Goal: Transaction & Acquisition: Purchase product/service

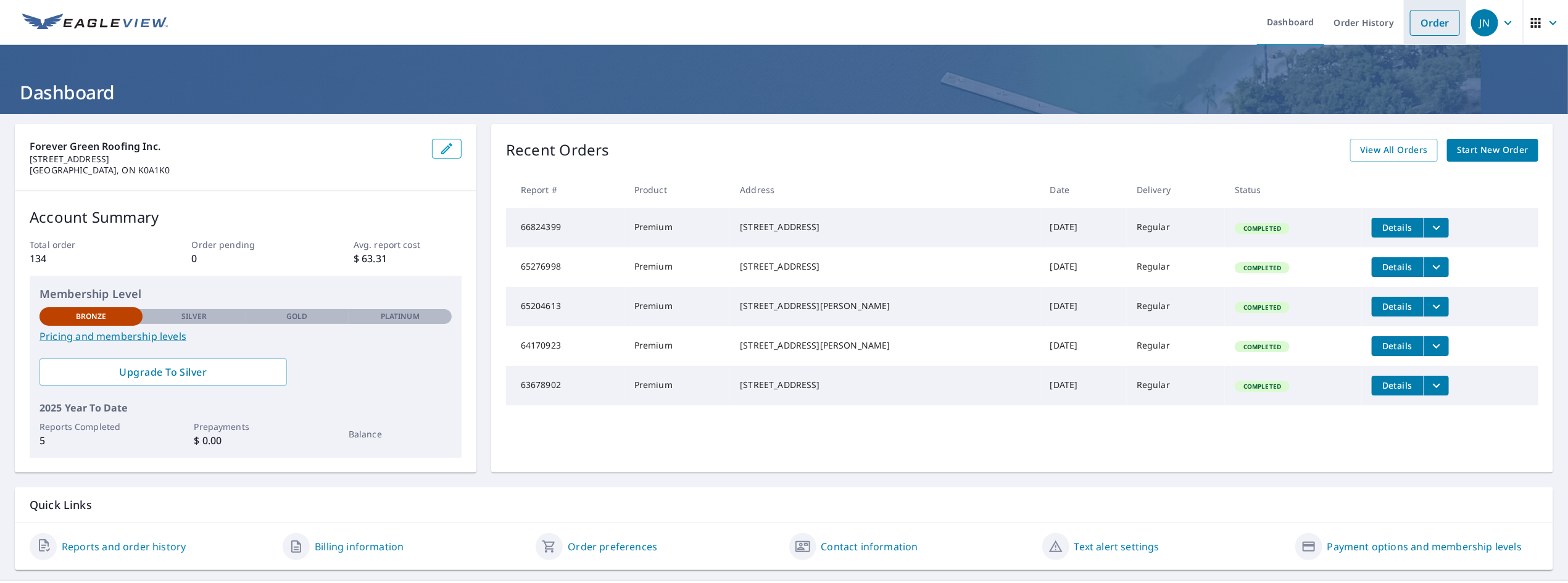
click at [1427, 28] on link "Order" at bounding box center [1434, 22] width 50 height 26
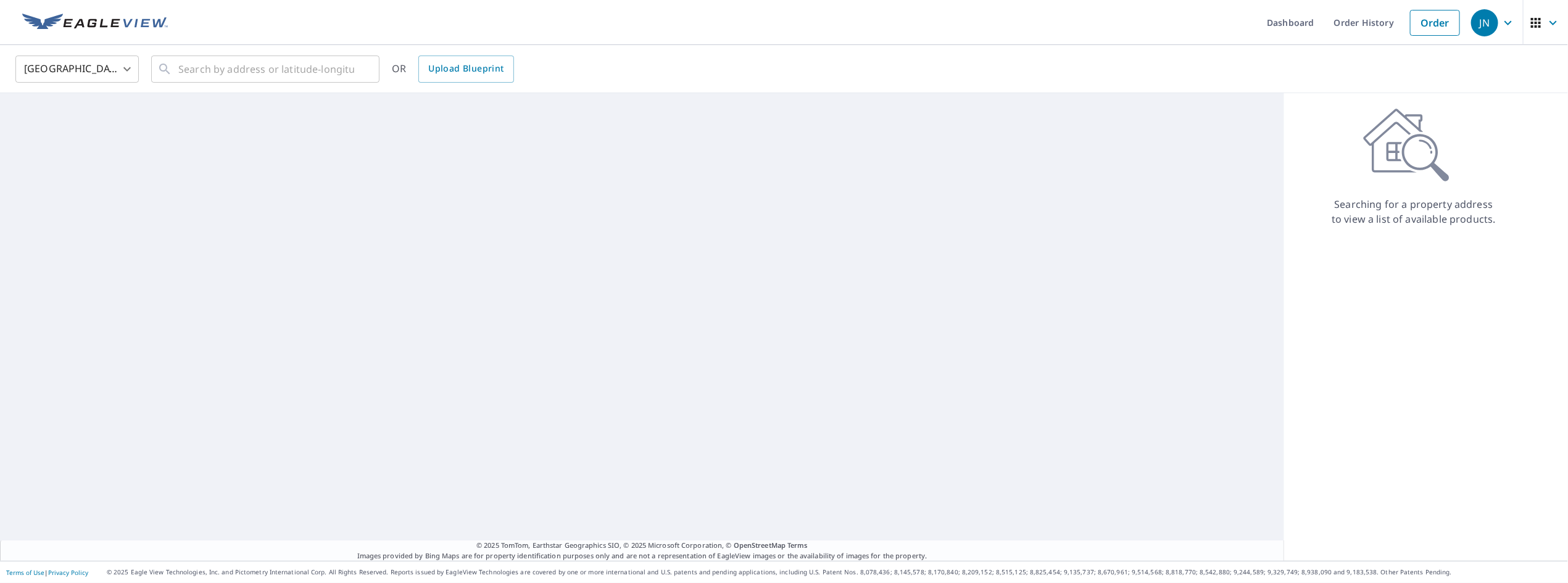
click at [75, 69] on body "JN JN Dashboard Order History Order JN [GEOGRAPHIC_DATA] [GEOGRAPHIC_DATA] ​ ​ …" at bounding box center [784, 292] width 1568 height 583
click at [62, 126] on li "[GEOGRAPHIC_DATA]" at bounding box center [77, 125] width 123 height 22
type input "CA"
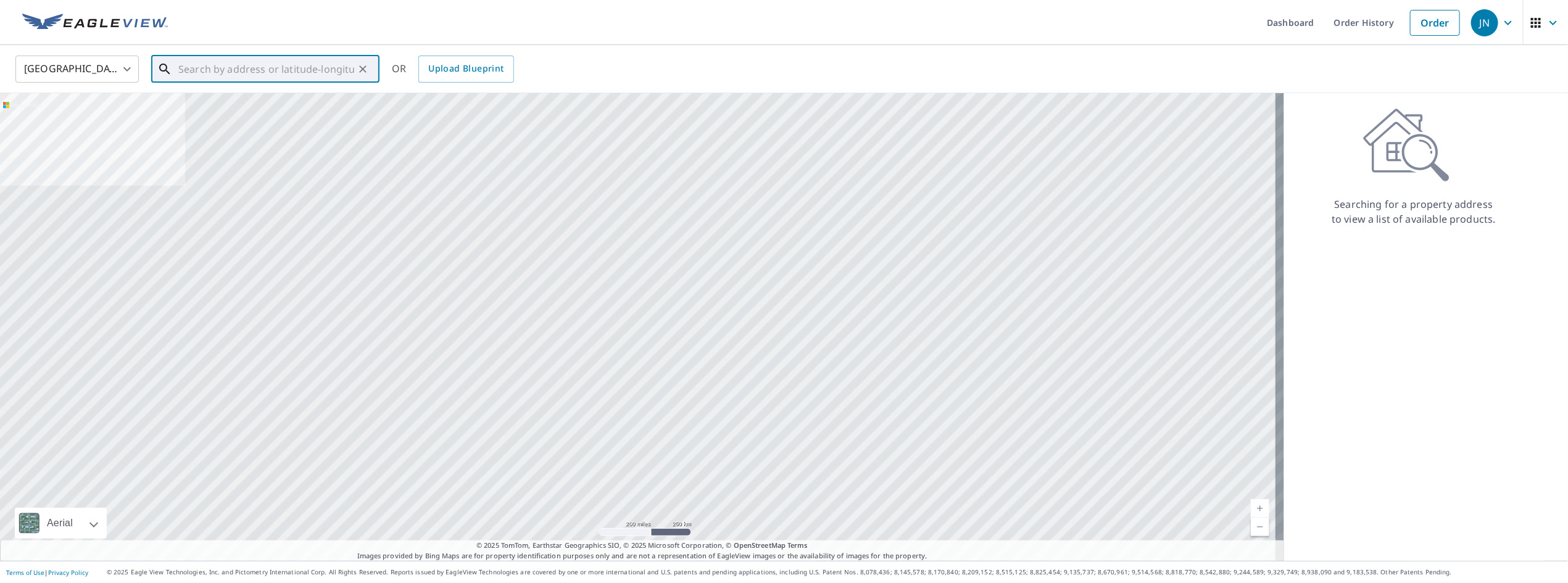
click at [231, 71] on input "text" at bounding box center [265, 69] width 176 height 34
click at [290, 67] on input "text" at bounding box center [265, 69] width 176 height 34
paste input "[STREET_ADDRESS]"
click at [206, 69] on input "[STREET_ADDRESS]" at bounding box center [265, 69] width 176 height 34
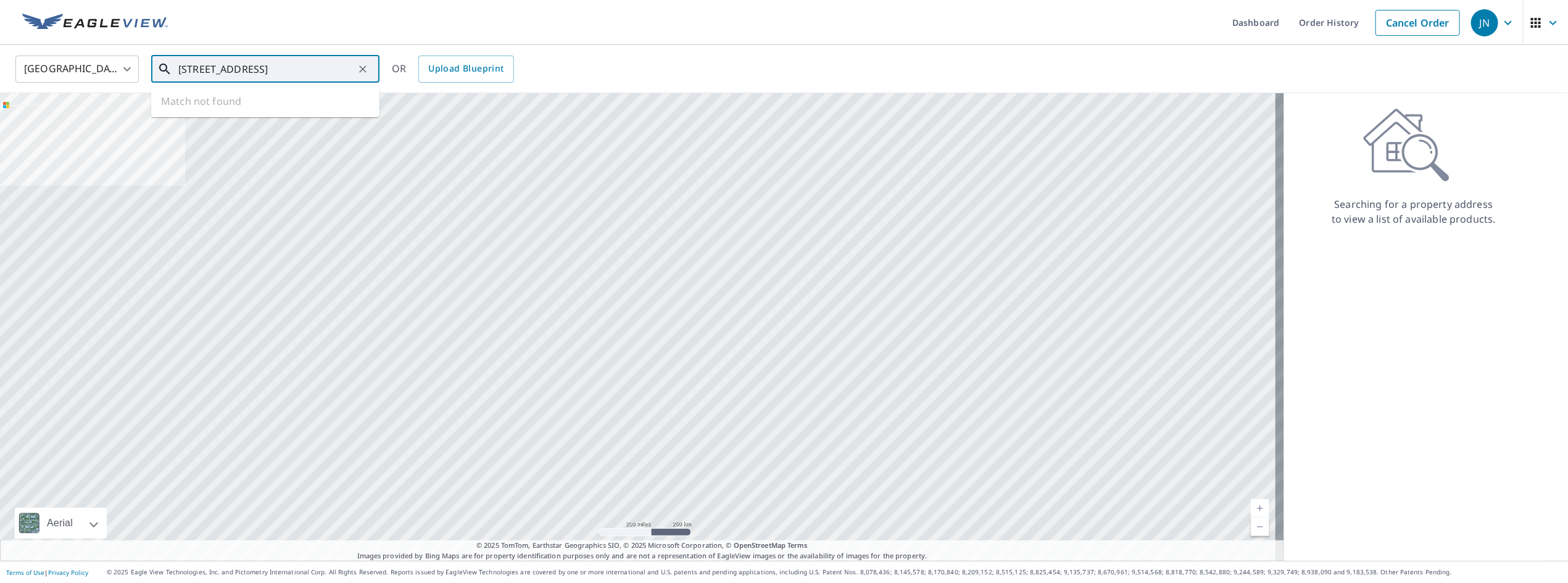
scroll to position [0, 0]
type input "[STREET_ADDRESS]"
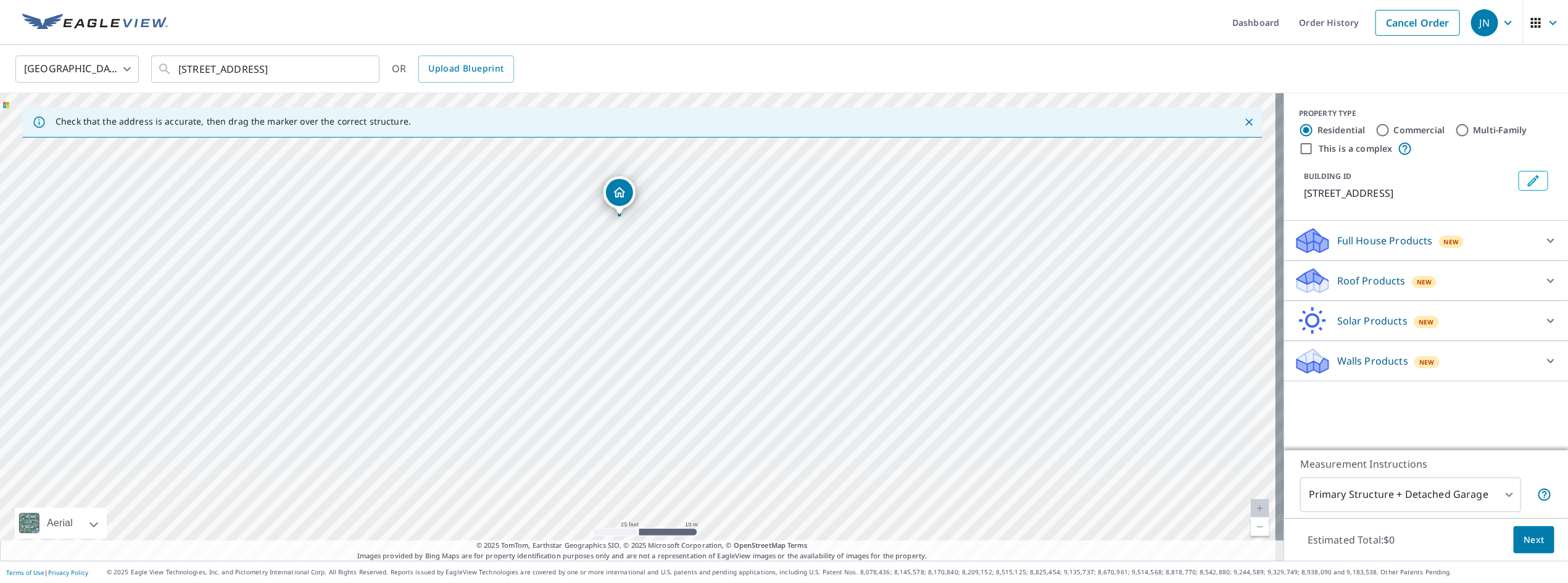
drag, startPoint x: 505, startPoint y: 351, endPoint x: 647, endPoint y: 338, distance: 142.6
click at [647, 338] on div "22 POONAMALIE [PERSON_NAME][GEOGRAPHIC_DATA]" at bounding box center [642, 327] width 1284 height 467
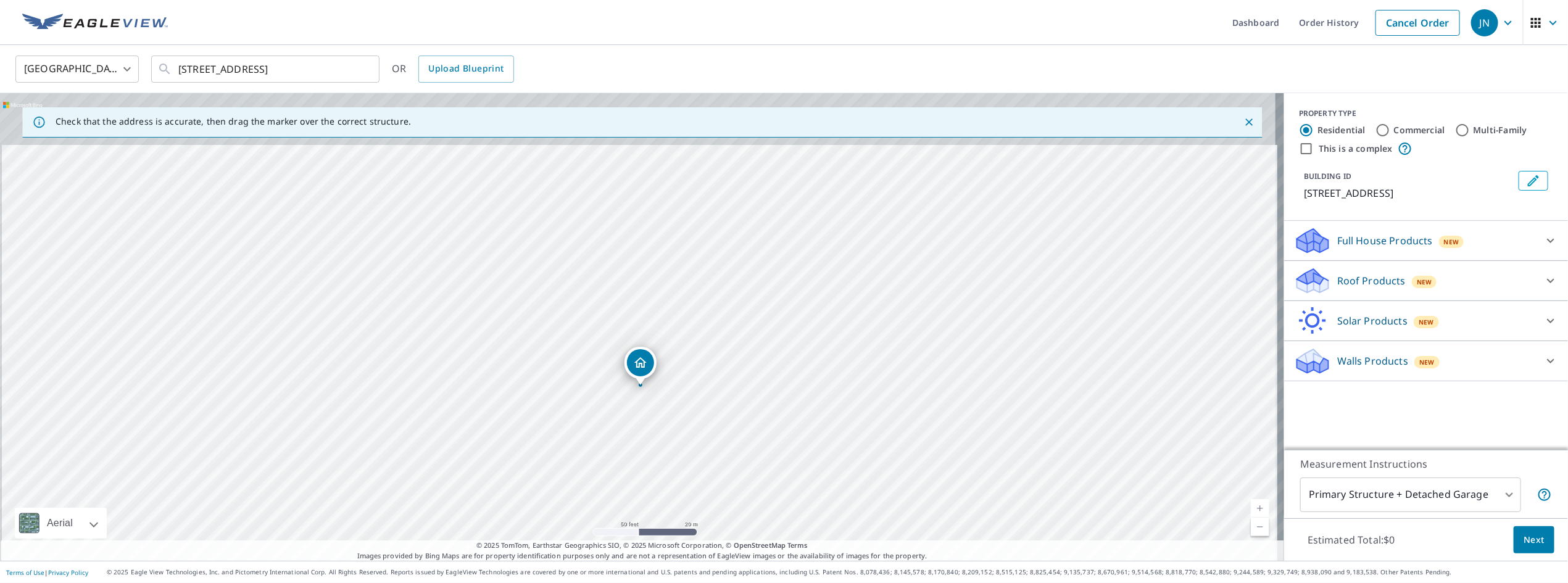
drag, startPoint x: 589, startPoint y: 367, endPoint x: 593, endPoint y: 386, distance: 19.4
click at [593, 386] on div "22 POONAMALIE [PERSON_NAME][GEOGRAPHIC_DATA]" at bounding box center [642, 327] width 1284 height 467
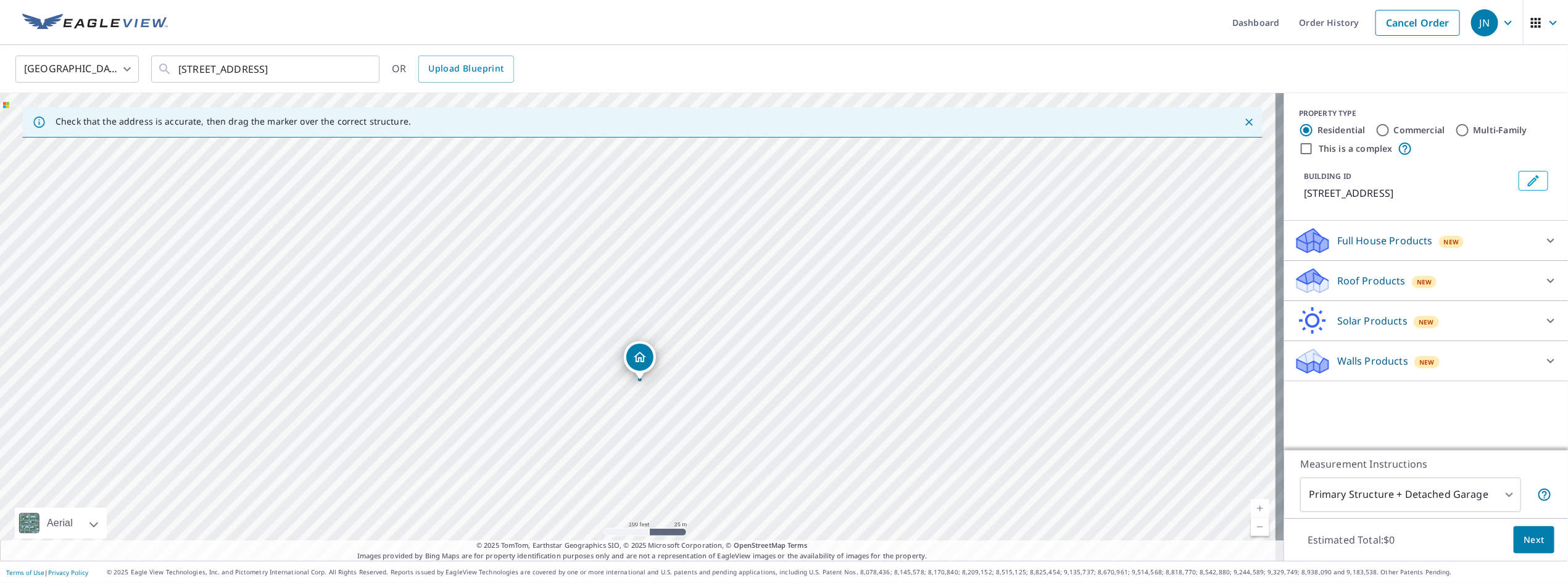
drag, startPoint x: 316, startPoint y: 345, endPoint x: 417, endPoint y: 383, distance: 107.9
click at [417, 383] on div "22 POONAMALIE [PERSON_NAME][GEOGRAPHIC_DATA]" at bounding box center [642, 327] width 1284 height 467
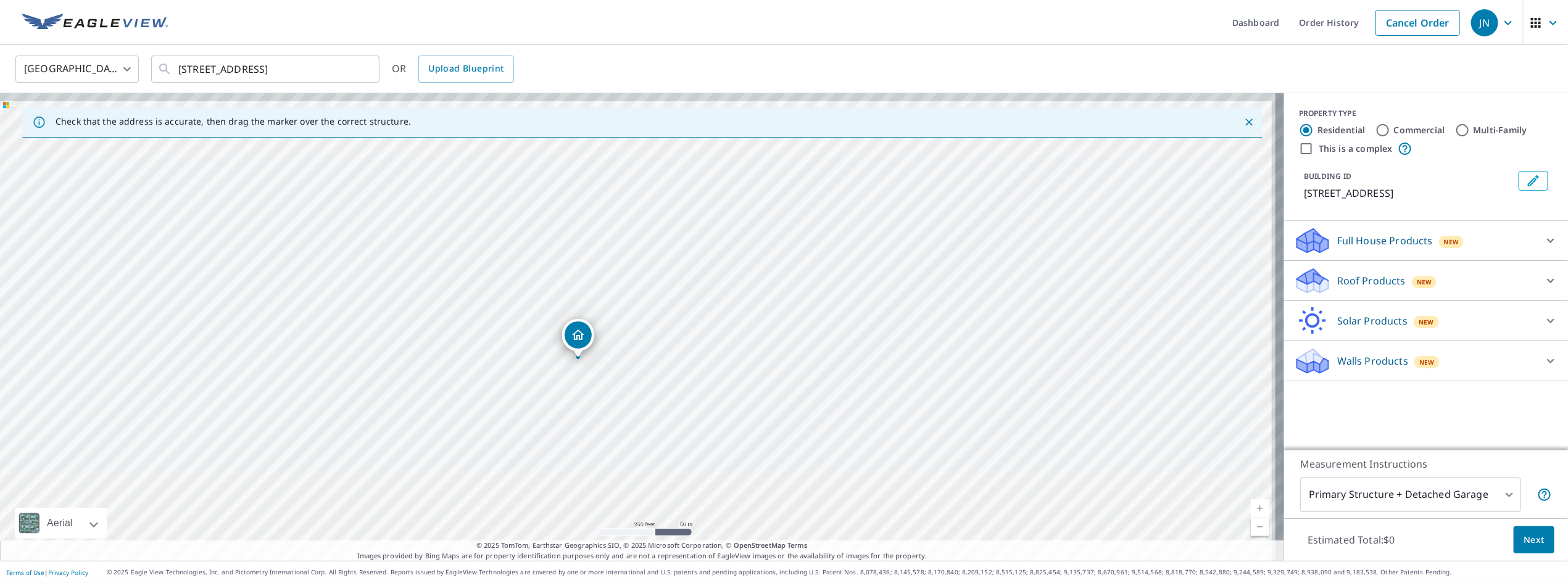
drag, startPoint x: 715, startPoint y: 319, endPoint x: 657, endPoint y: 393, distance: 94.0
click at [657, 393] on div "22 POONAMALIE [PERSON_NAME][GEOGRAPHIC_DATA]" at bounding box center [642, 327] width 1284 height 467
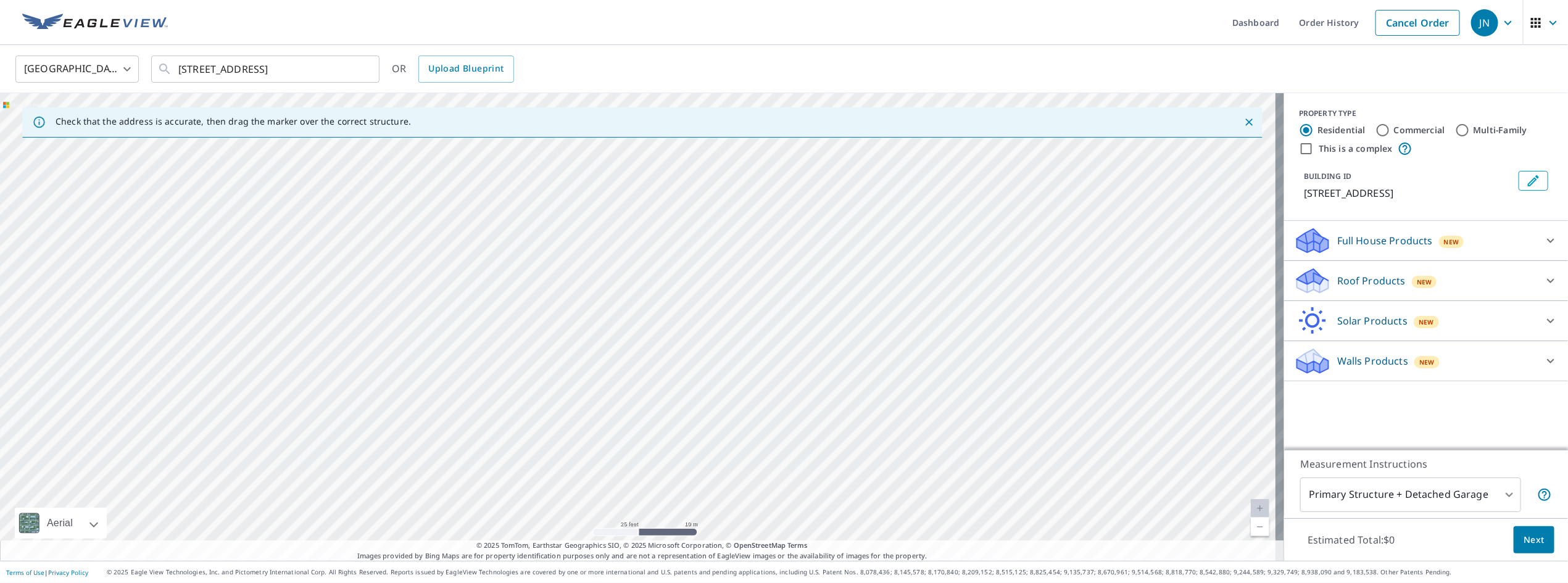
drag, startPoint x: 440, startPoint y: 391, endPoint x: 505, endPoint y: 330, distance: 89.1
click at [505, 330] on div "22 POONAMALIE [PERSON_NAME][GEOGRAPHIC_DATA]" at bounding box center [642, 327] width 1284 height 467
drag, startPoint x: 452, startPoint y: 284, endPoint x: 482, endPoint y: 326, distance: 51.6
click at [480, 322] on div "22 POONAMALIE [PERSON_NAME][GEOGRAPHIC_DATA]" at bounding box center [642, 327] width 1284 height 467
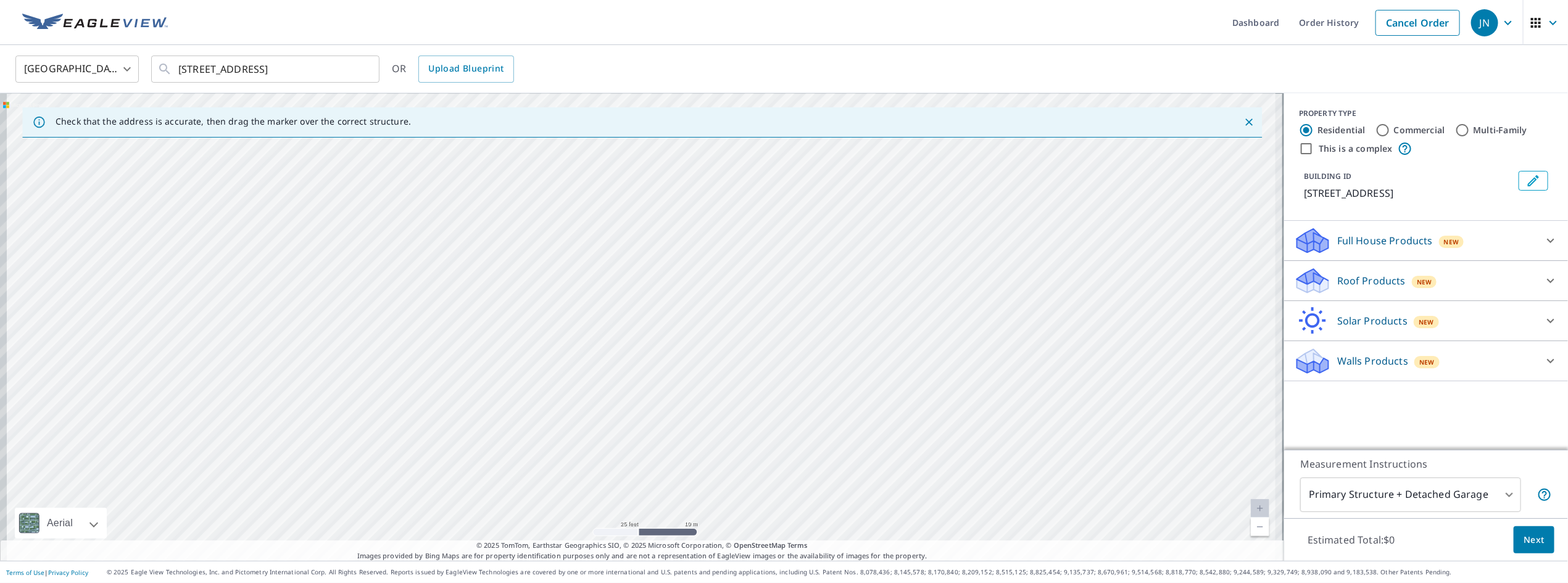
drag, startPoint x: 371, startPoint y: 374, endPoint x: 437, endPoint y: 363, distance: 66.9
click at [436, 363] on div "22 POONAMALIE [PERSON_NAME][GEOGRAPHIC_DATA]" at bounding box center [642, 327] width 1284 height 467
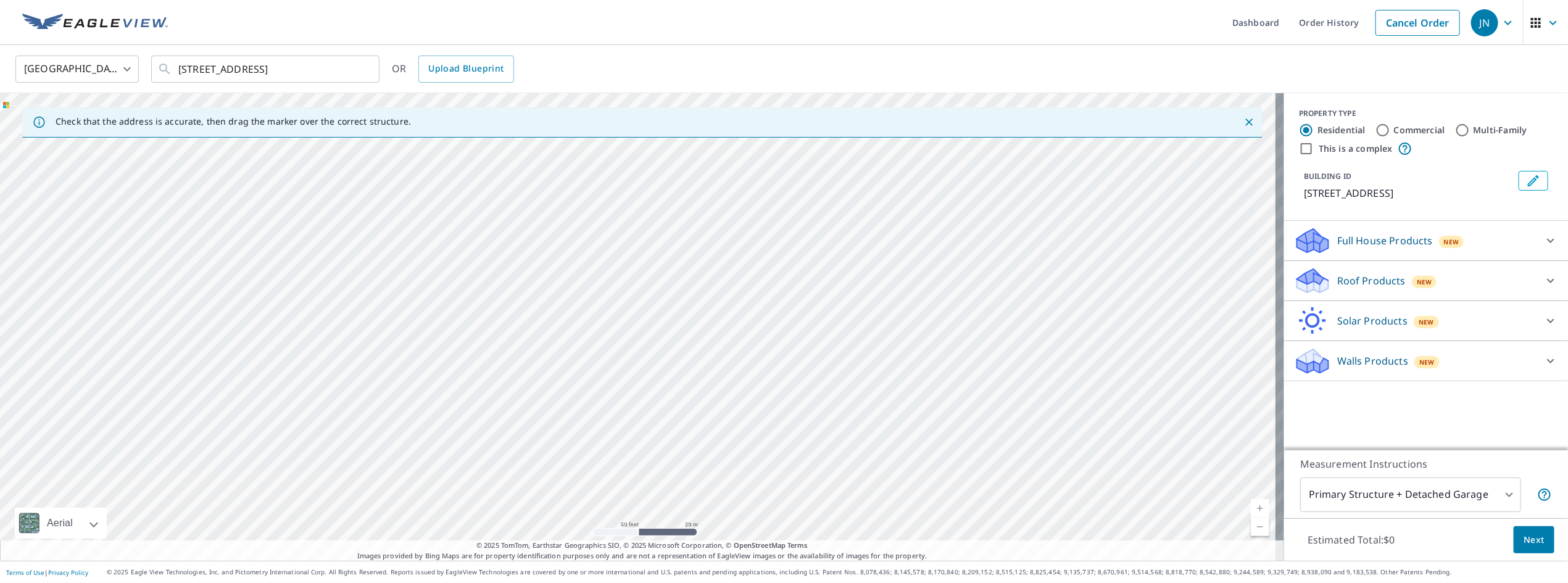
drag, startPoint x: 457, startPoint y: 345, endPoint x: 434, endPoint y: 426, distance: 84.2
click at [434, 426] on div "22 POONAMALIE [PERSON_NAME][GEOGRAPHIC_DATA]" at bounding box center [642, 327] width 1284 height 467
drag, startPoint x: 449, startPoint y: 430, endPoint x: 501, endPoint y: 404, distance: 58.1
click at [501, 404] on div "22 POONAMALIE [PERSON_NAME][GEOGRAPHIC_DATA]" at bounding box center [642, 327] width 1284 height 467
drag, startPoint x: 505, startPoint y: 405, endPoint x: 547, endPoint y: 365, distance: 58.0
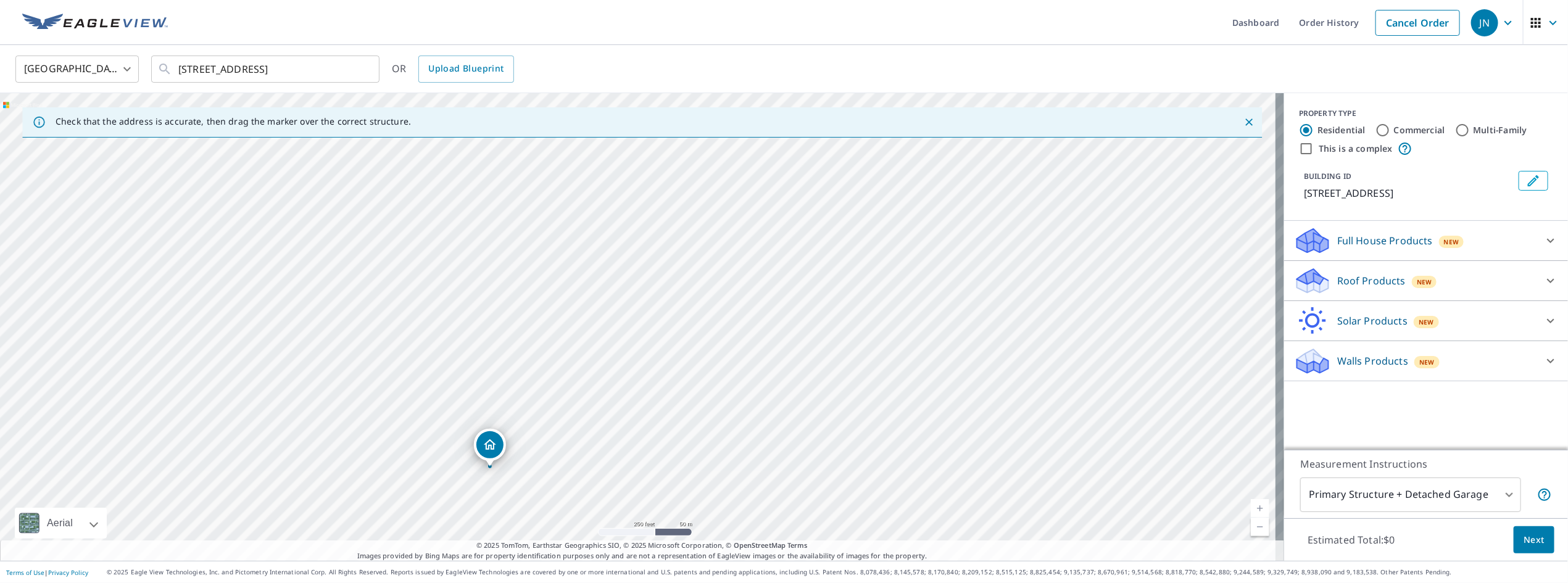
click at [547, 365] on div "22 POONAMALIE [PERSON_NAME][GEOGRAPHIC_DATA]" at bounding box center [642, 327] width 1284 height 467
drag, startPoint x: 569, startPoint y: 398, endPoint x: 674, endPoint y: 266, distance: 168.7
click at [672, 268] on div "22 POONAMALIE [PERSON_NAME][GEOGRAPHIC_DATA]" at bounding box center [642, 327] width 1284 height 467
drag, startPoint x: 582, startPoint y: 351, endPoint x: 618, endPoint y: 309, distance: 55.3
click at [618, 309] on div "22 POONAMALIE [PERSON_NAME][GEOGRAPHIC_DATA]" at bounding box center [642, 327] width 1284 height 467
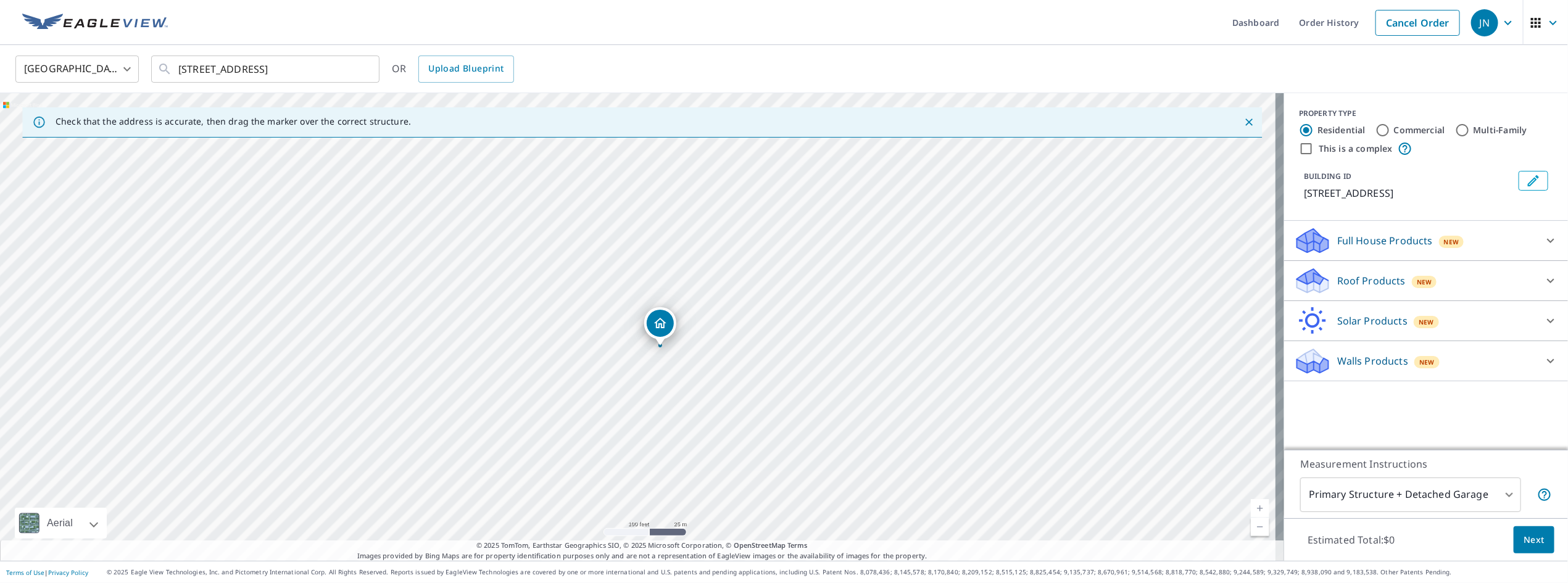
drag, startPoint x: 597, startPoint y: 336, endPoint x: 735, endPoint y: 182, distance: 206.8
click at [735, 182] on div "22 POONAMALIE [PERSON_NAME][GEOGRAPHIC_DATA]" at bounding box center [642, 327] width 1284 height 467
drag, startPoint x: 83, startPoint y: 382, endPoint x: 274, endPoint y: 401, distance: 191.9
click at [258, 407] on div "22 POONAMALIE [PERSON_NAME][GEOGRAPHIC_DATA]" at bounding box center [642, 327] width 1284 height 467
drag, startPoint x: 673, startPoint y: 319, endPoint x: 596, endPoint y: 356, distance: 85.4
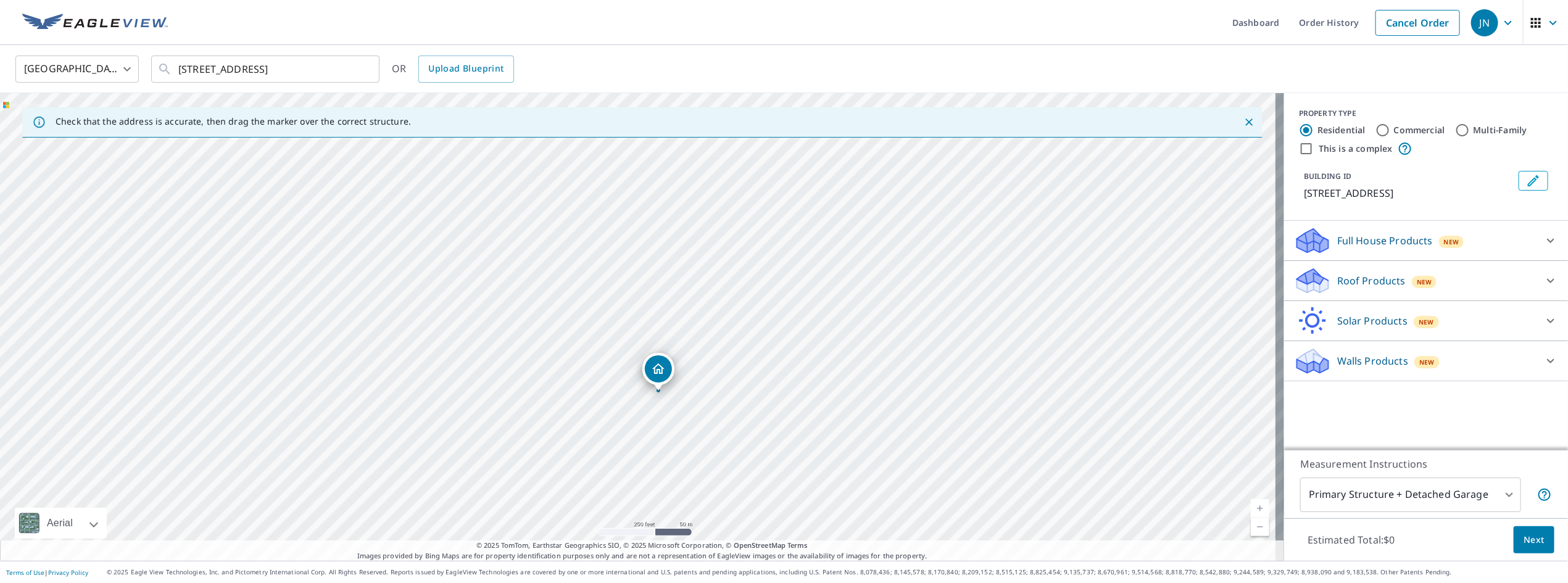
click at [596, 356] on div "22 POONAMALIE [PERSON_NAME][GEOGRAPHIC_DATA]" at bounding box center [642, 327] width 1284 height 467
drag, startPoint x: 736, startPoint y: 320, endPoint x: 707, endPoint y: 344, distance: 37.6
click at [707, 344] on div "22 POONAMALIE [PERSON_NAME][GEOGRAPHIC_DATA]" at bounding box center [642, 327] width 1284 height 467
drag, startPoint x: 693, startPoint y: 439, endPoint x: 683, endPoint y: 383, distance: 56.9
click at [683, 383] on div "22 POONAMALIE [PERSON_NAME][GEOGRAPHIC_DATA]" at bounding box center [642, 327] width 1284 height 467
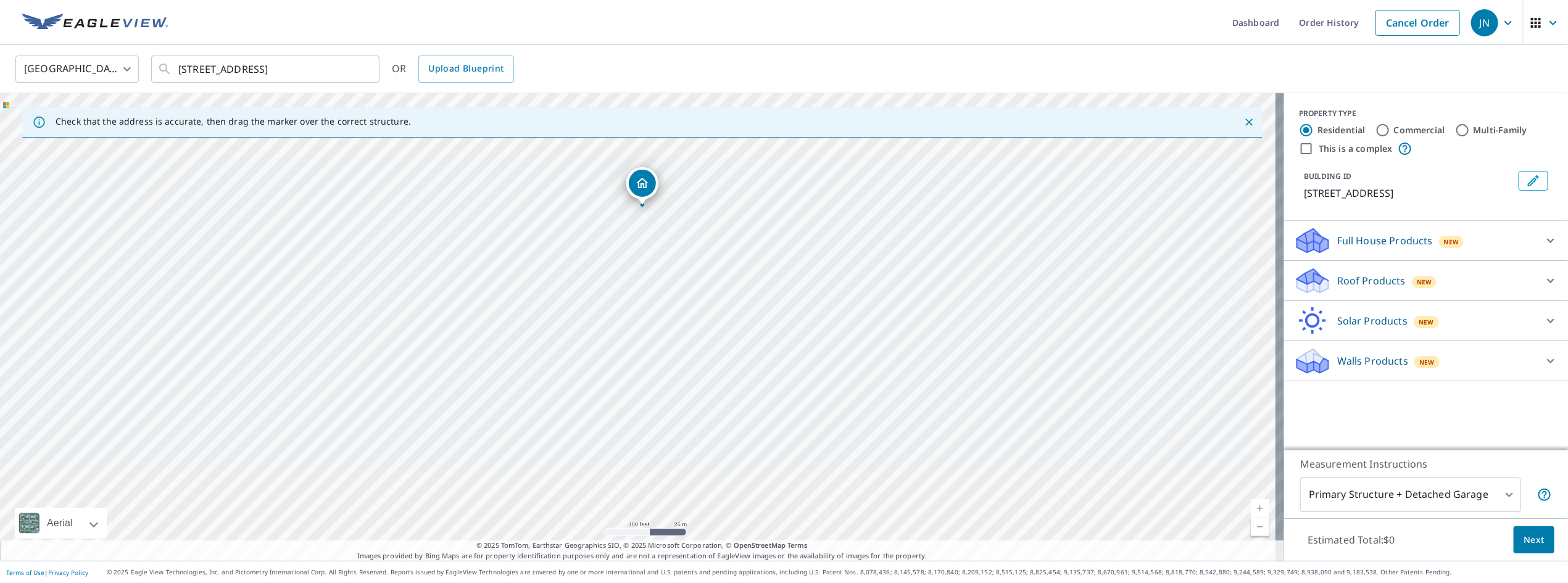
drag, startPoint x: 566, startPoint y: 413, endPoint x: 642, endPoint y: 185, distance: 240.3
click at [1525, 291] on div "Roof Products New" at bounding box center [1414, 280] width 242 height 29
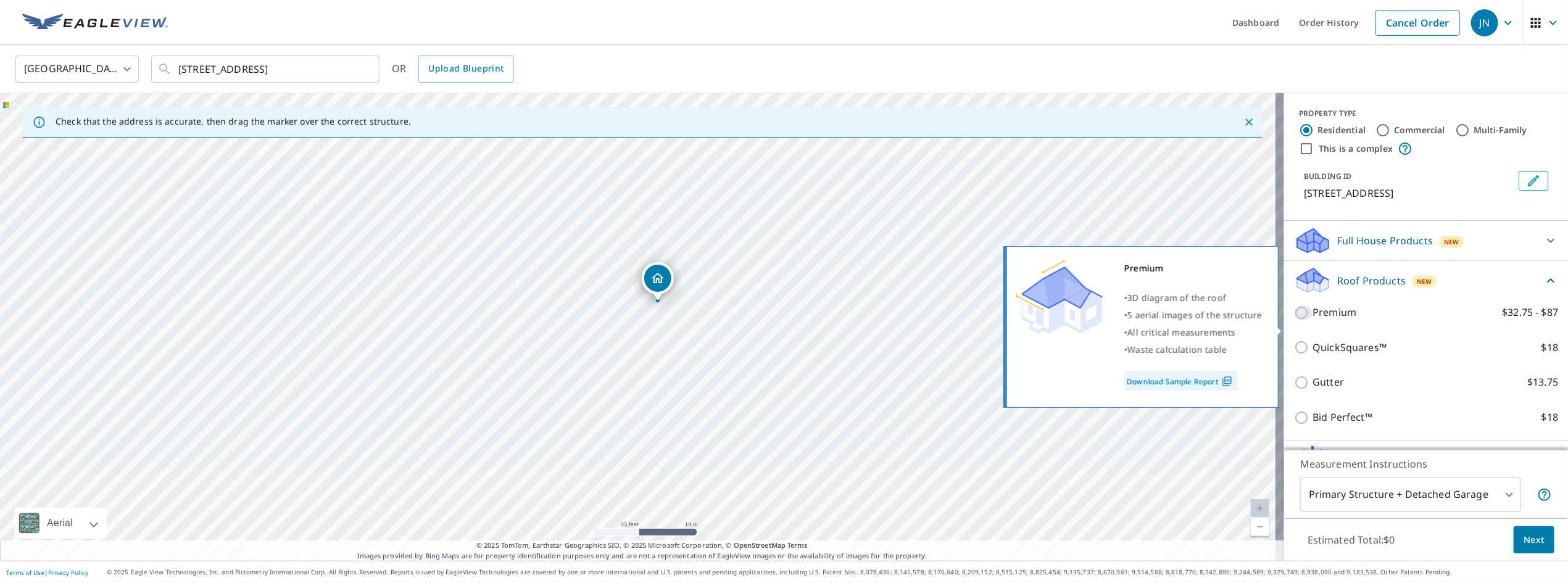
click at [1294, 320] on input "Premium $32.75 - $87" at bounding box center [1303, 312] width 19 height 15
checkbox input "true"
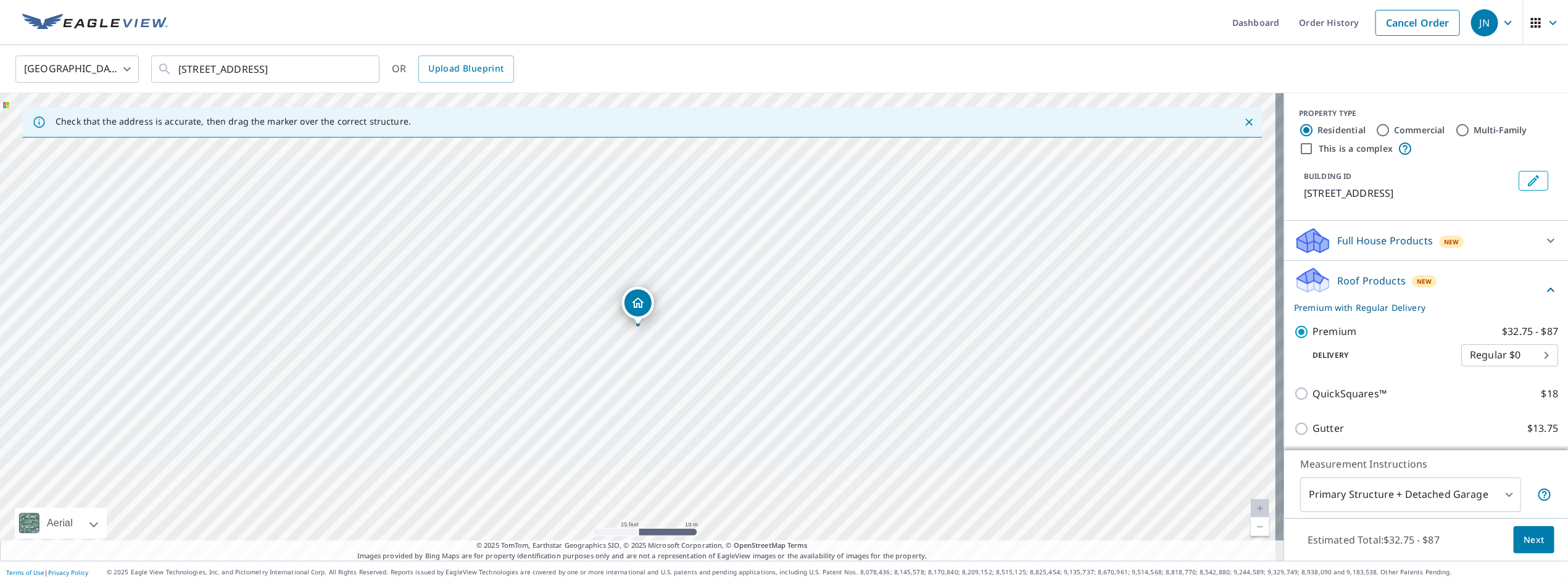
click at [1523, 539] on span "Next" at bounding box center [1534, 540] width 21 height 16
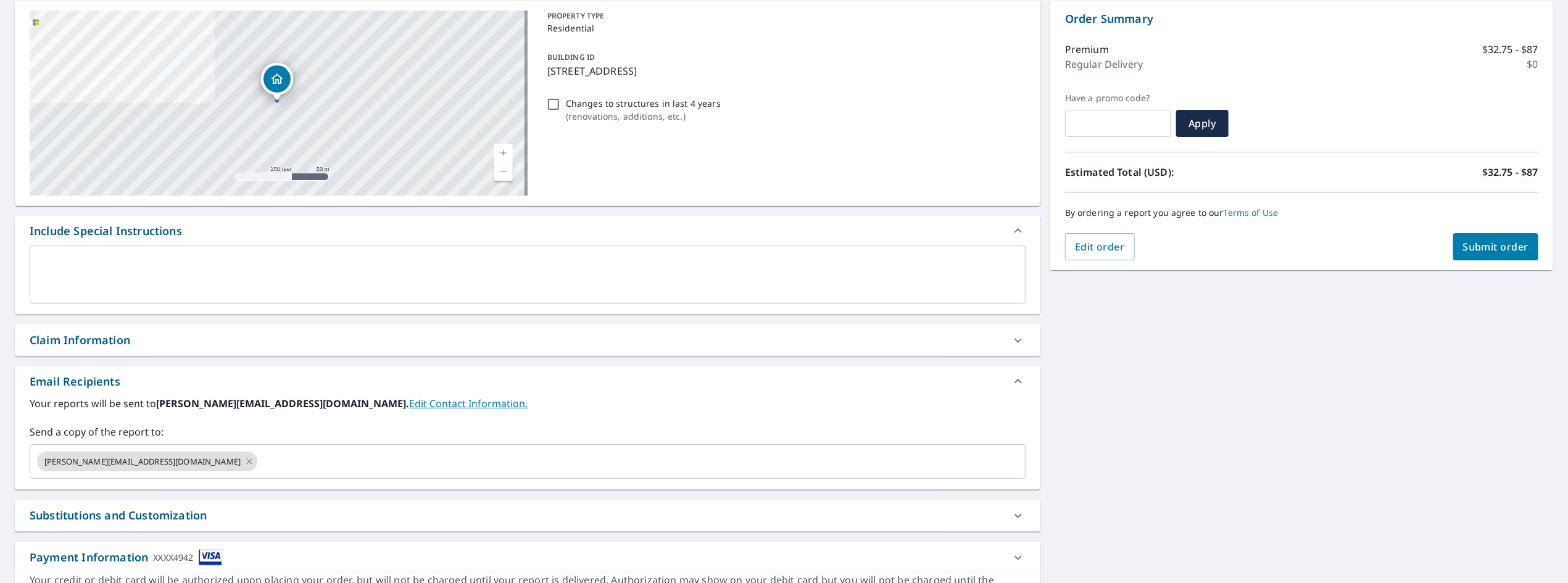
scroll to position [182, 0]
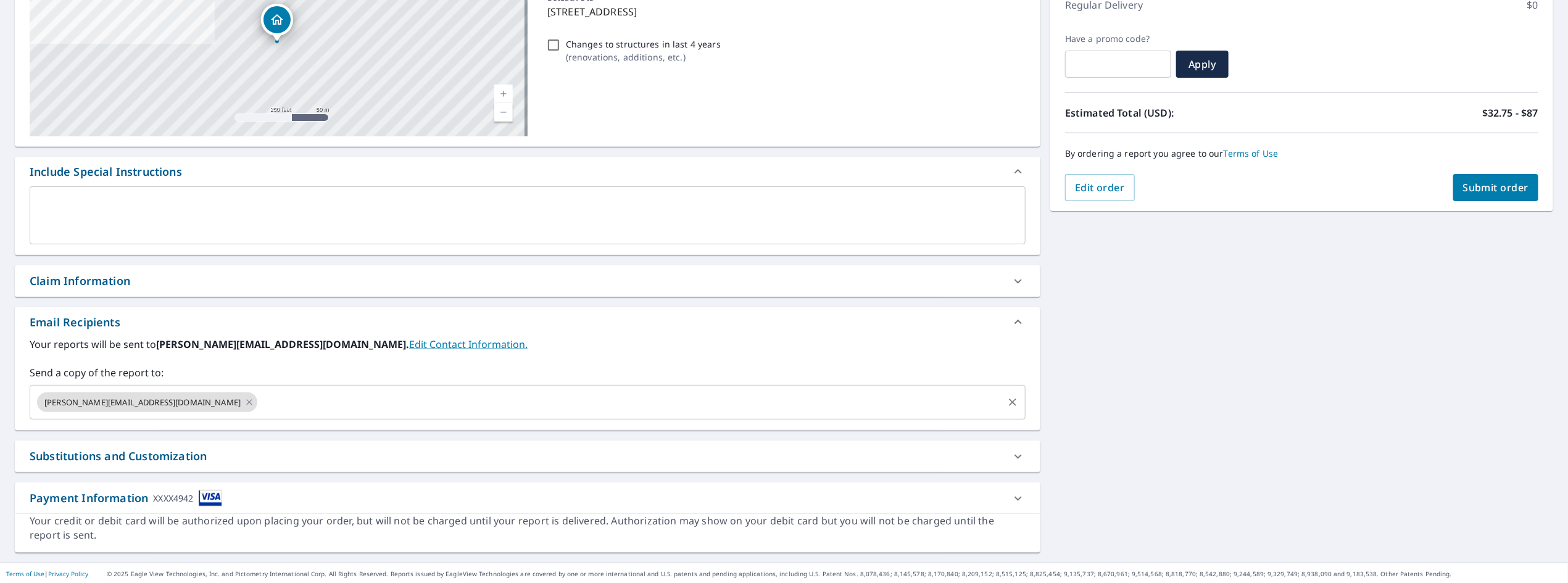
click at [259, 396] on input "text" at bounding box center [630, 401] width 743 height 23
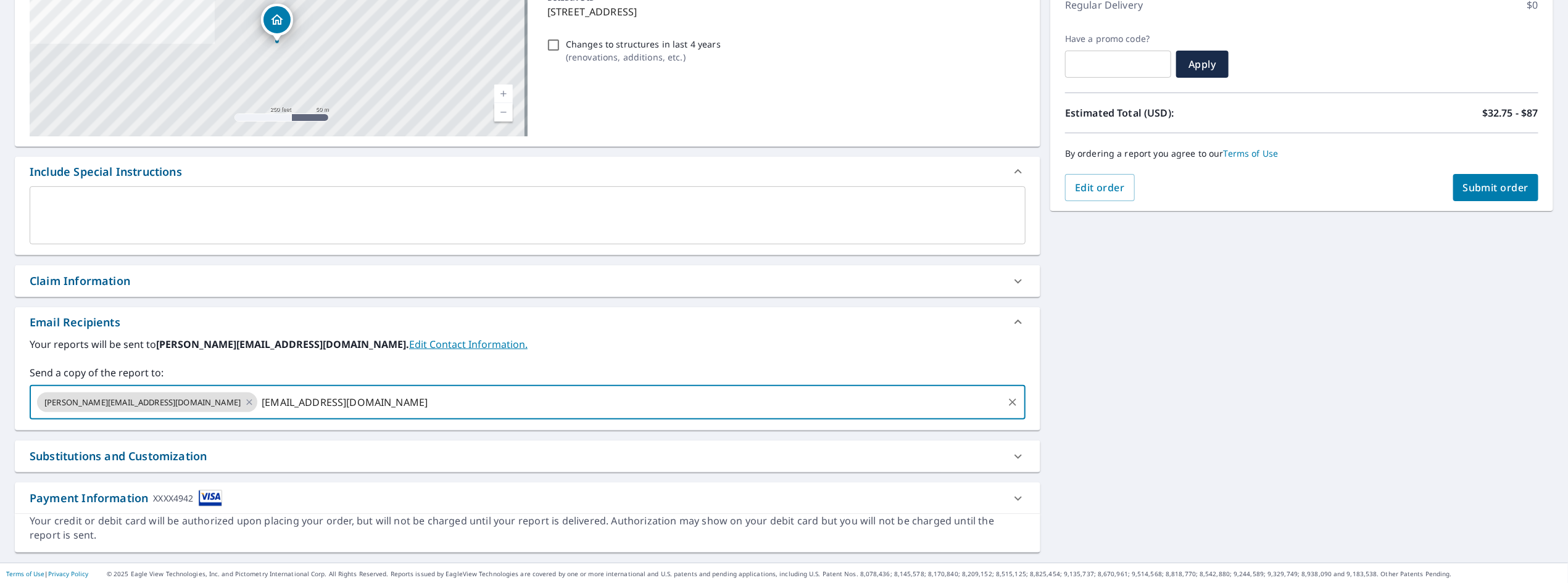
type input "[EMAIL_ADDRESS][DOMAIN_NAME]"
click at [467, 440] on div "Substitutions and Customization" at bounding box center [527, 456] width 1025 height 31
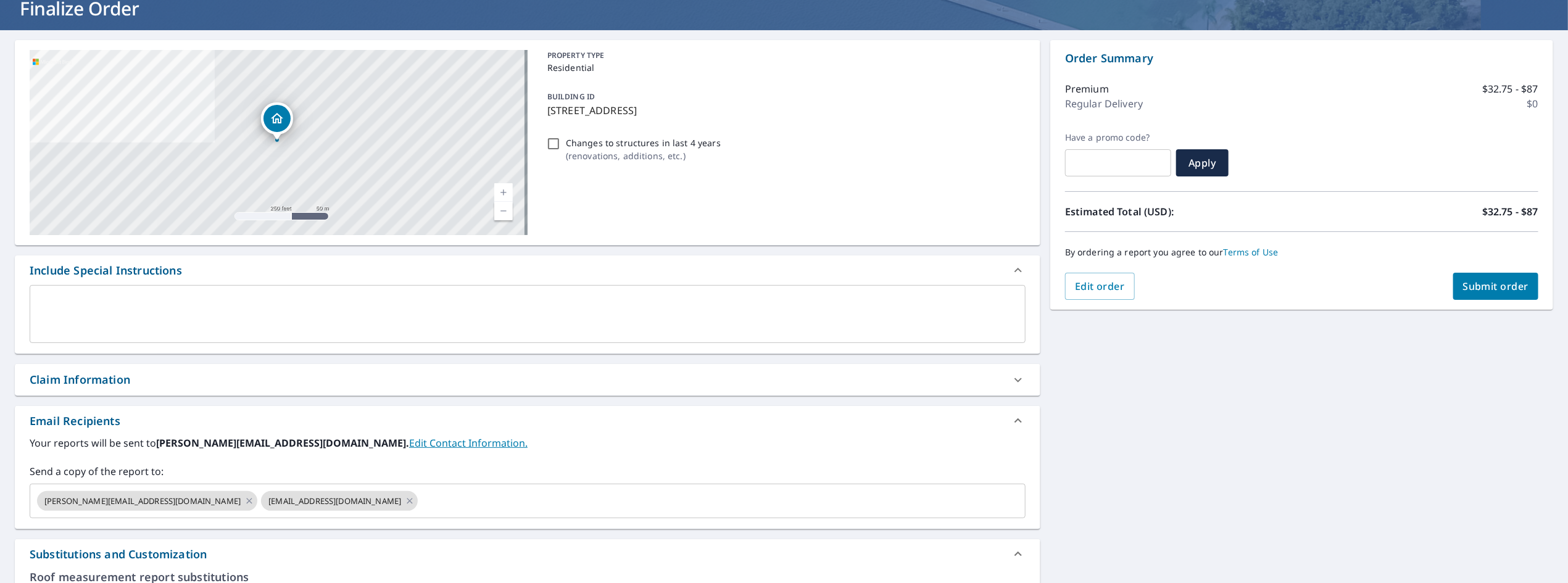
scroll to position [0, 0]
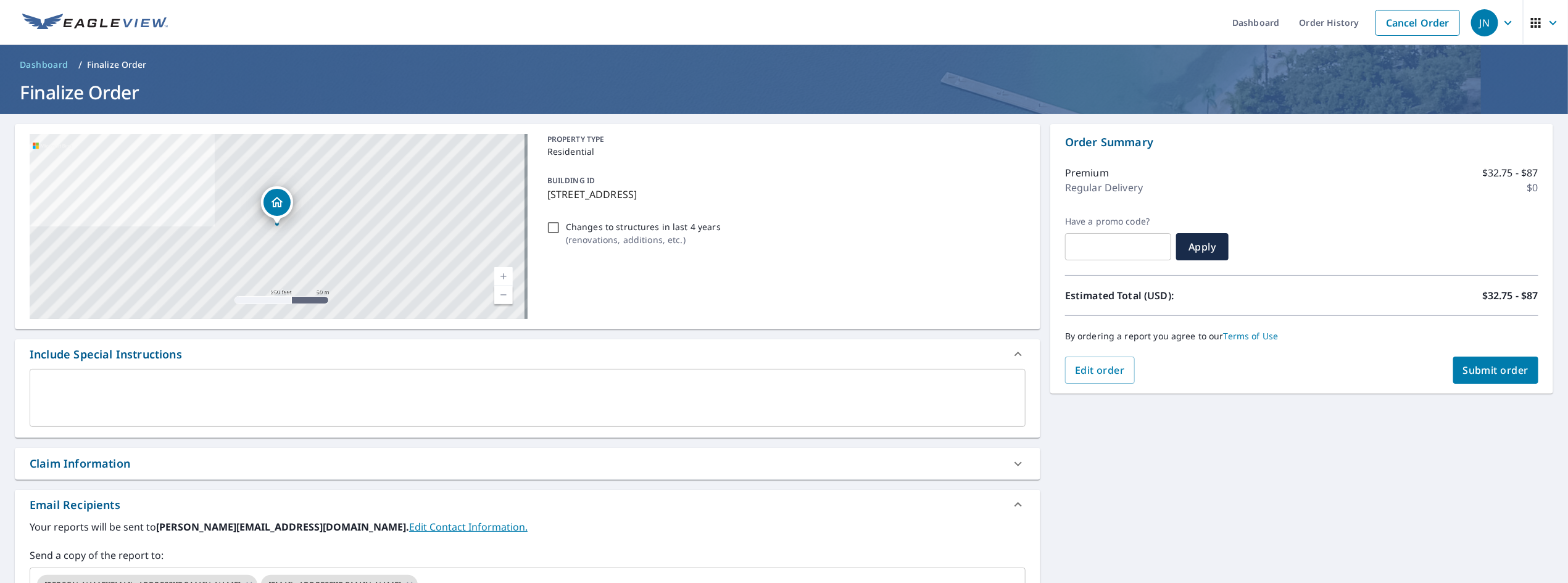
click at [1469, 365] on span "Submit order" at bounding box center [1495, 370] width 66 height 13
checkbox input "true"
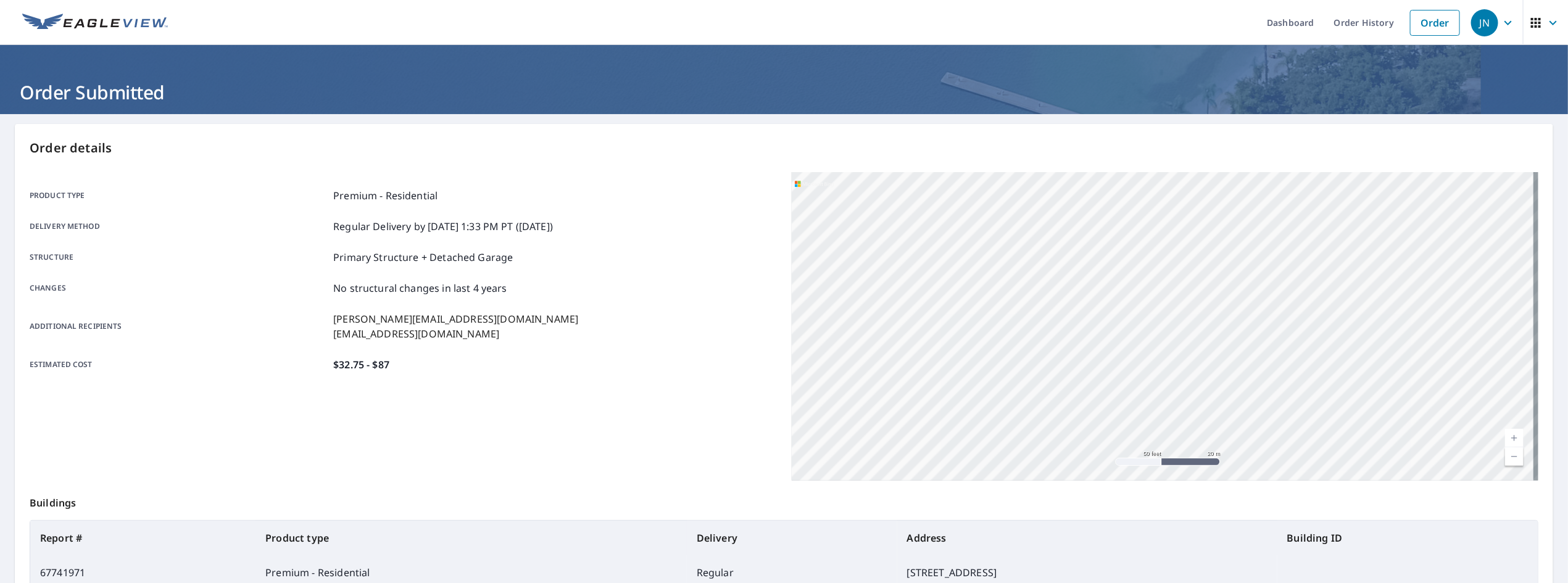
click at [101, 35] on link at bounding box center [95, 22] width 161 height 45
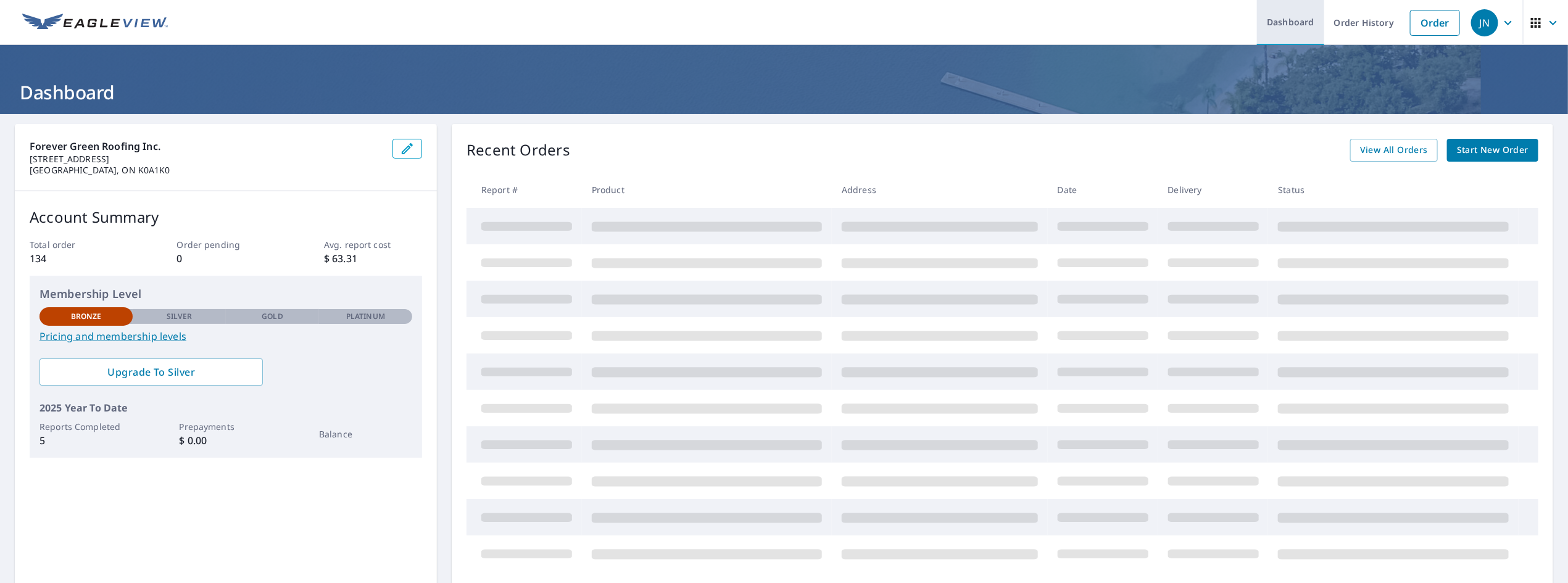
click at [1280, 28] on link "Dashboard" at bounding box center [1291, 22] width 67 height 45
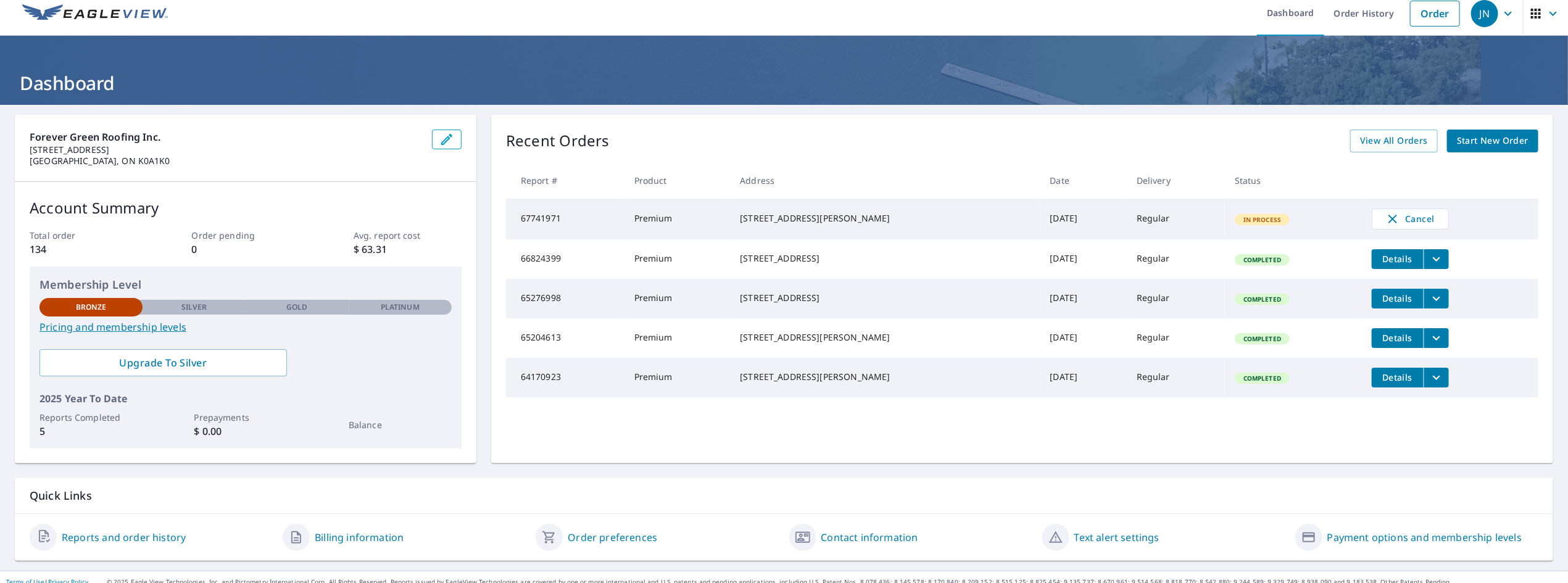
scroll to position [18, 0]
